Goal: Check status: Check status

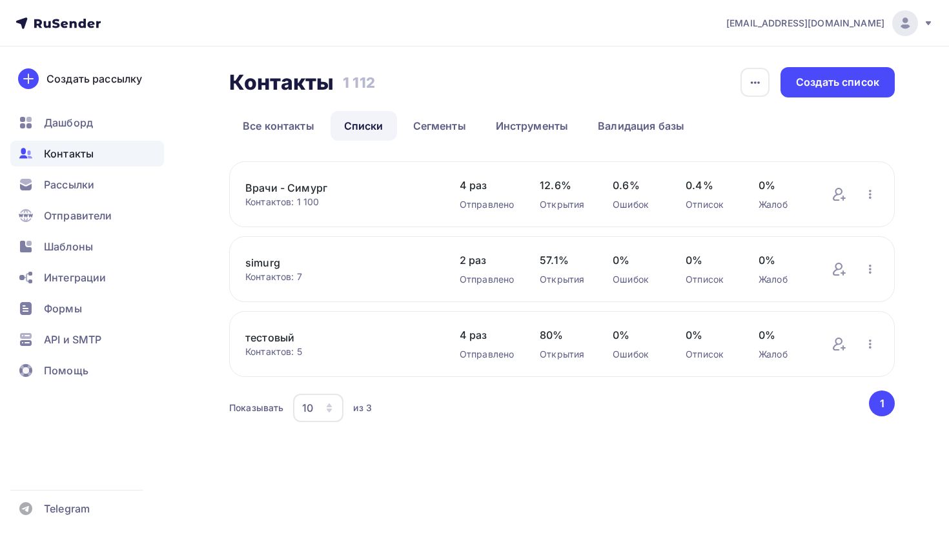
click at [302, 187] on link "Врачи - Симург" at bounding box center [339, 187] width 189 height 15
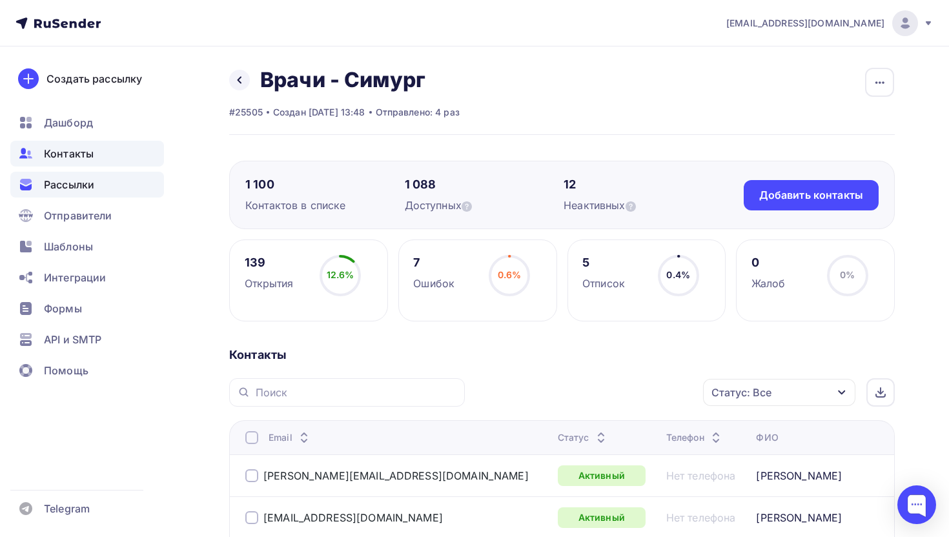
click at [59, 183] on span "Рассылки" at bounding box center [69, 184] width 50 height 15
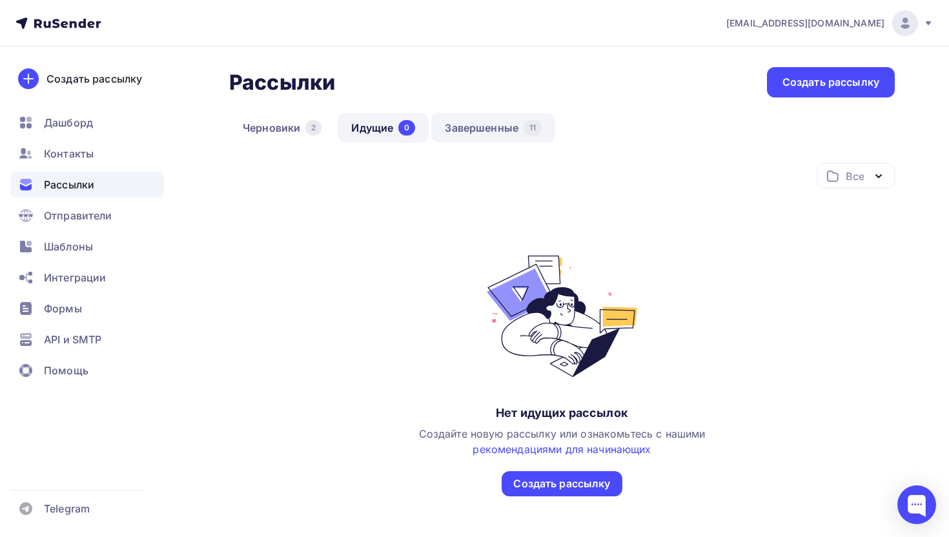
click at [486, 129] on link "Завершенные 11" at bounding box center [493, 128] width 124 height 30
click at [491, 130] on link "Завершенные 11" at bounding box center [493, 128] width 124 height 30
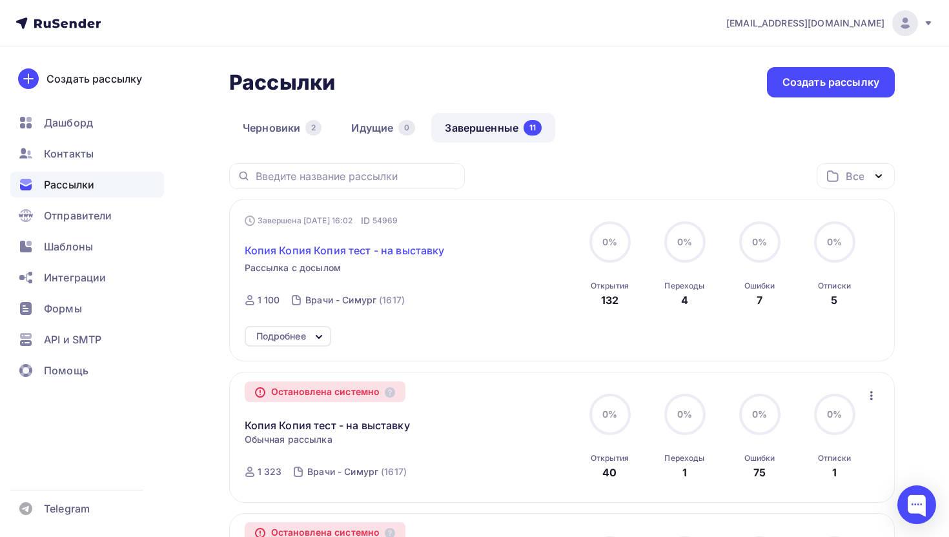
click at [312, 252] on span "Копия Копия Копия тест - на выставку" at bounding box center [345, 250] width 200 height 15
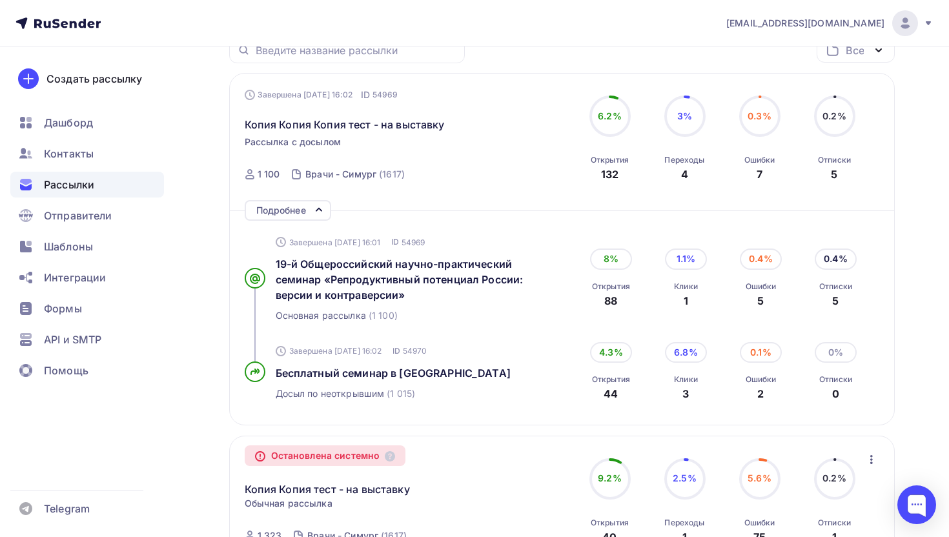
scroll to position [127, 0]
